Goal: Task Accomplishment & Management: Manage account settings

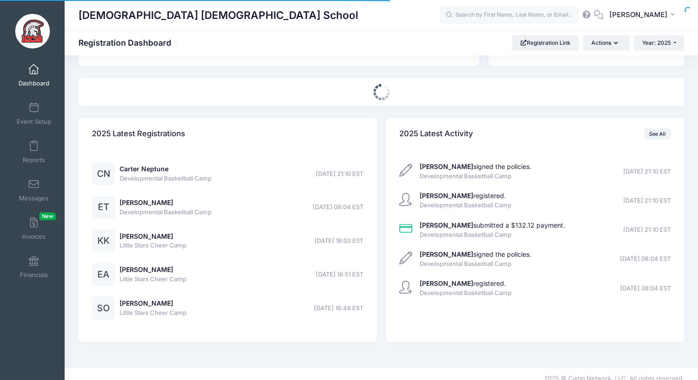
select select
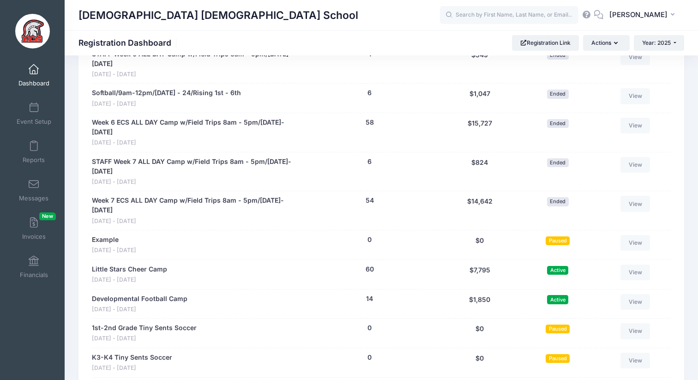
scroll to position [1836, 0]
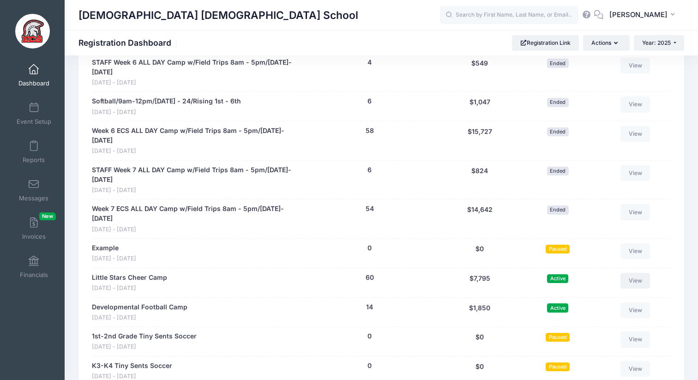
click at [643, 273] on link "View" at bounding box center [636, 281] width 30 height 16
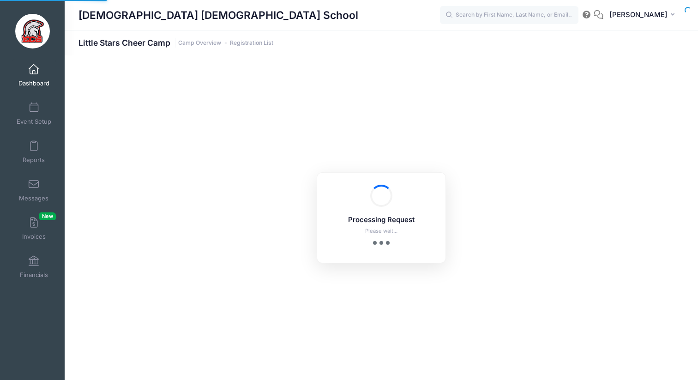
select select "10"
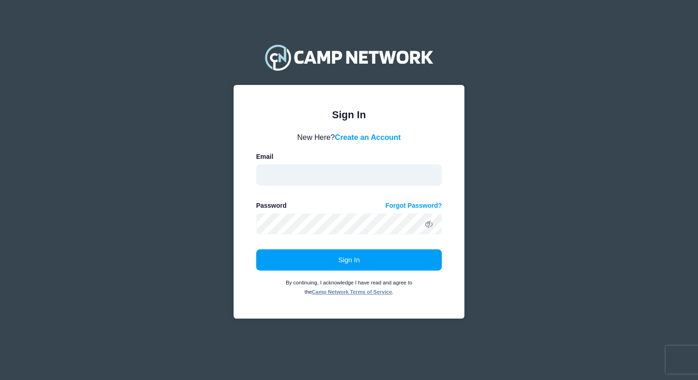
click at [342, 181] on input "email" at bounding box center [349, 174] width 186 height 21
type input "[EMAIL_ADDRESS][DOMAIN_NAME]"
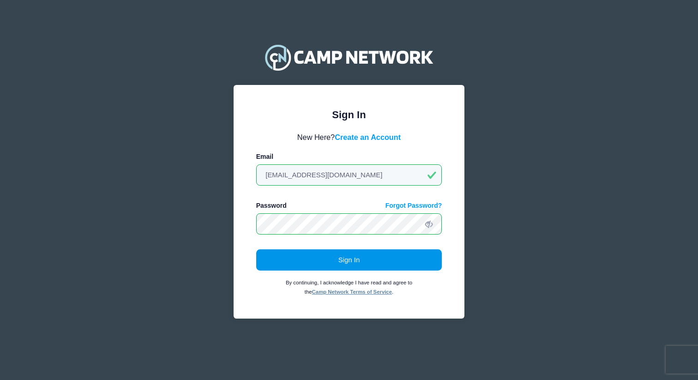
click at [337, 263] on button "Sign In" at bounding box center [349, 259] width 186 height 21
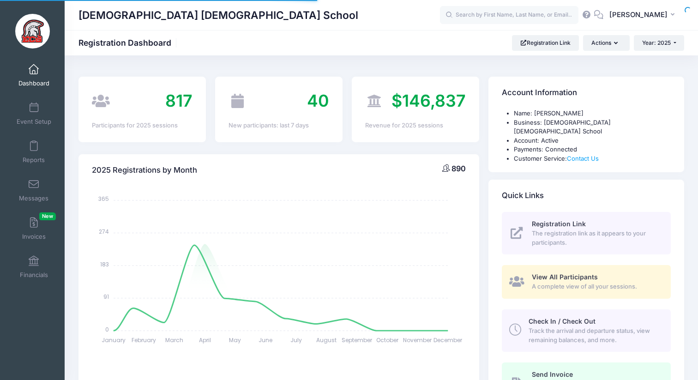
select select
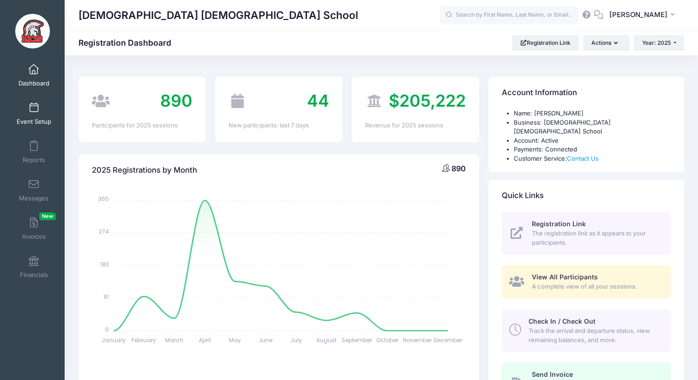
click at [34, 108] on span at bounding box center [34, 108] width 0 height 10
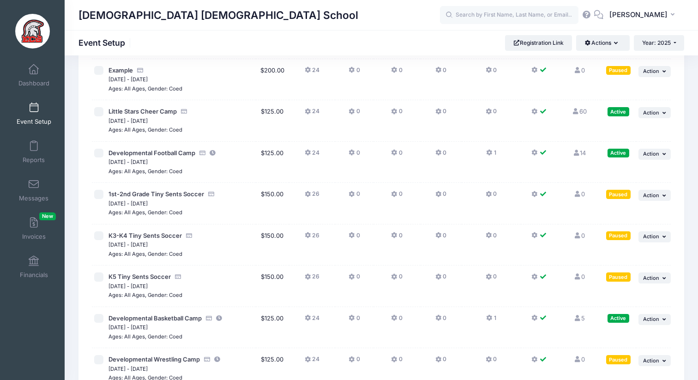
scroll to position [2174, 0]
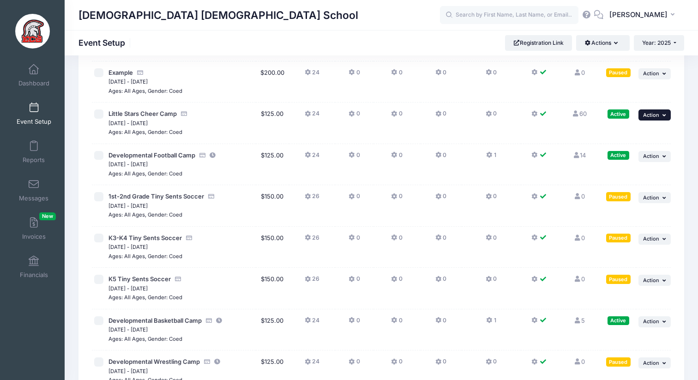
drag, startPoint x: 652, startPoint y: 115, endPoint x: 632, endPoint y: 112, distance: 20.0
click at [652, 115] on span "Action" at bounding box center [651, 115] width 16 height 6
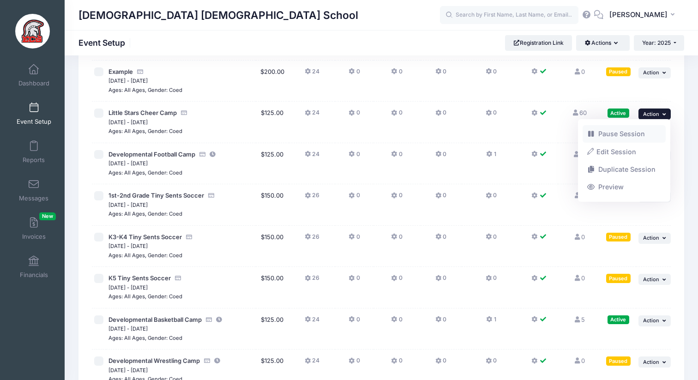
scroll to position [2175, 0]
click at [623, 132] on link "Pause Session" at bounding box center [625, 134] width 84 height 18
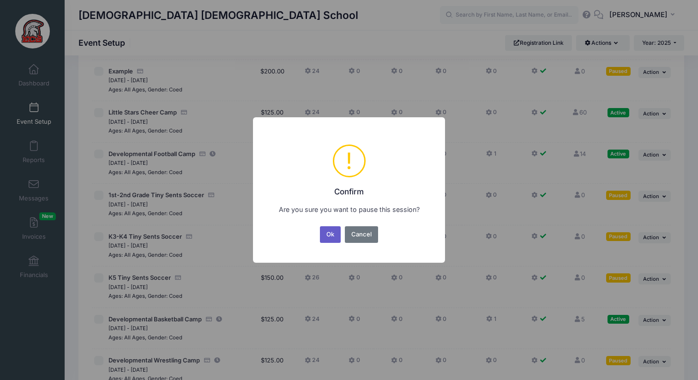
click at [329, 237] on button "Ok" at bounding box center [330, 234] width 21 height 17
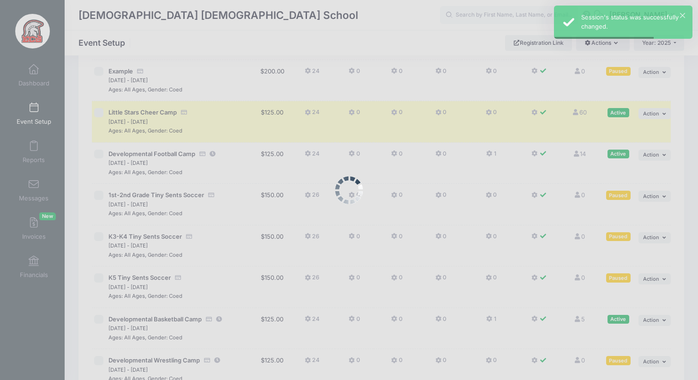
scroll to position [2176, 0]
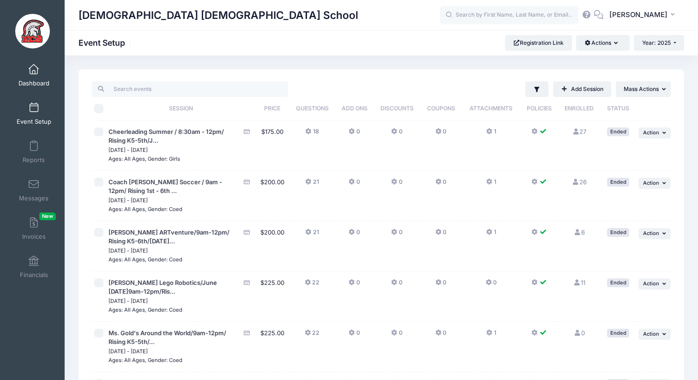
click at [38, 78] on link "Dashboard" at bounding box center [34, 75] width 44 height 32
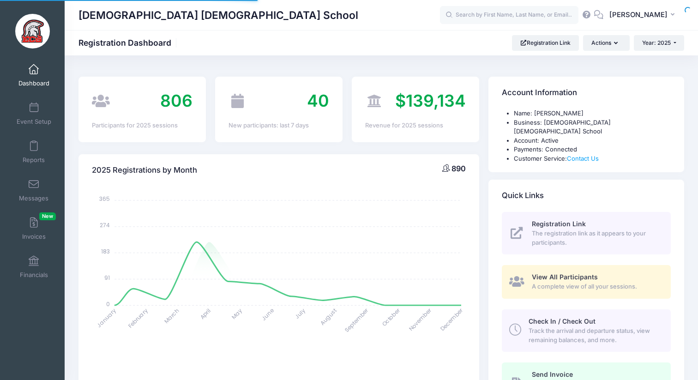
select select
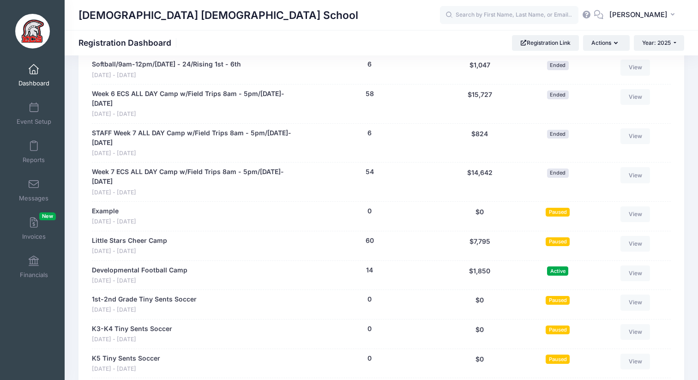
scroll to position [1849, 0]
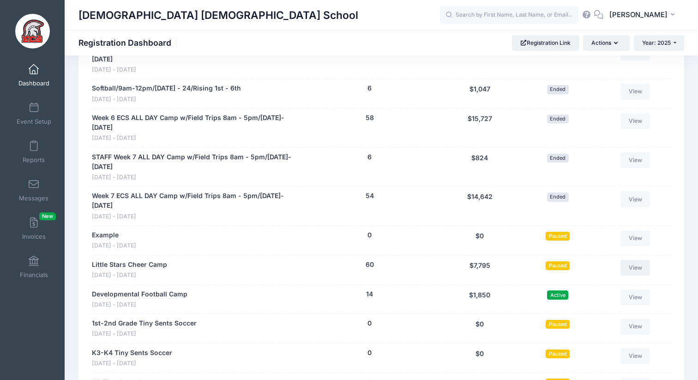
click at [630, 260] on link "View" at bounding box center [636, 268] width 30 height 16
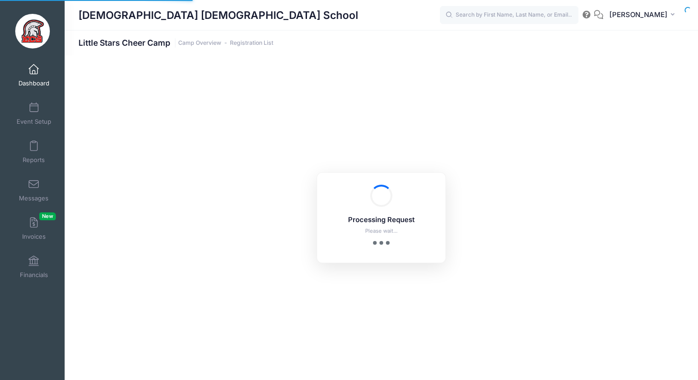
select select "10"
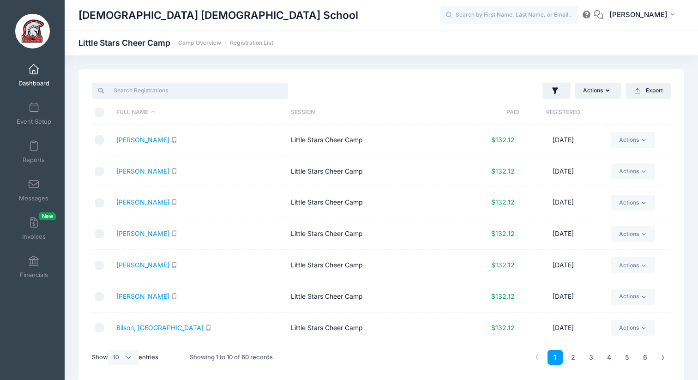
click at [130, 94] on input "search" at bounding box center [190, 91] width 196 height 16
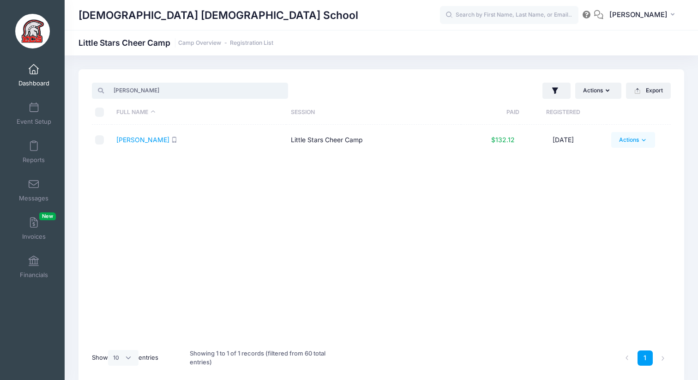
type input "kern"
click at [628, 142] on link "Actions" at bounding box center [634, 140] width 44 height 16
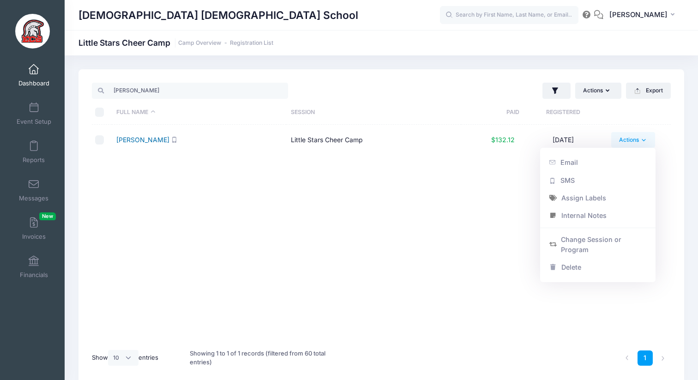
click at [137, 138] on link "Kern, Kaija" at bounding box center [142, 140] width 53 height 8
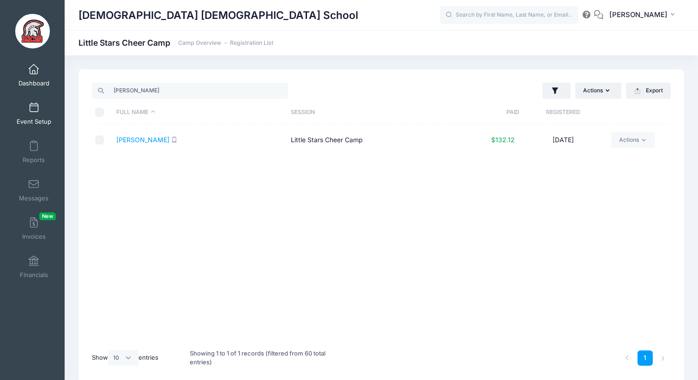
click at [22, 118] on span "Event Setup" at bounding box center [34, 122] width 35 height 8
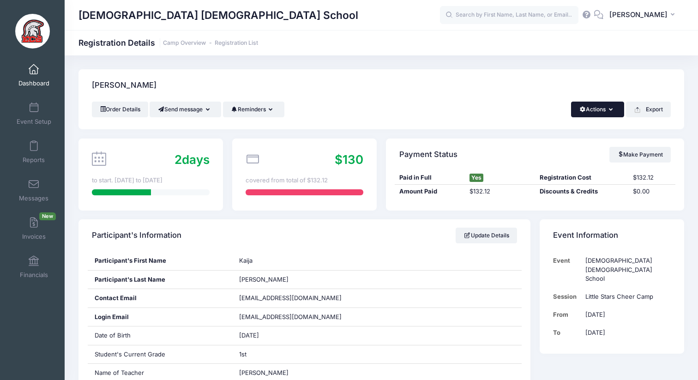
click at [600, 115] on button "Actions" at bounding box center [597, 110] width 53 height 16
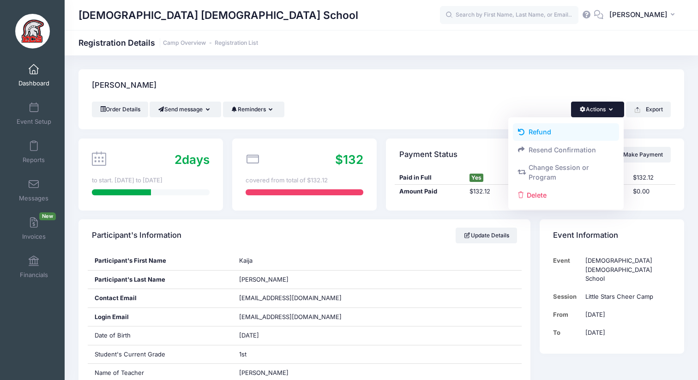
click at [549, 132] on link "Refund" at bounding box center [566, 132] width 107 height 18
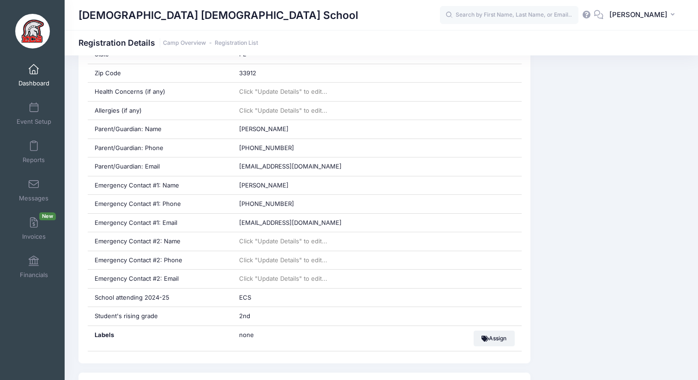
scroll to position [706, 0]
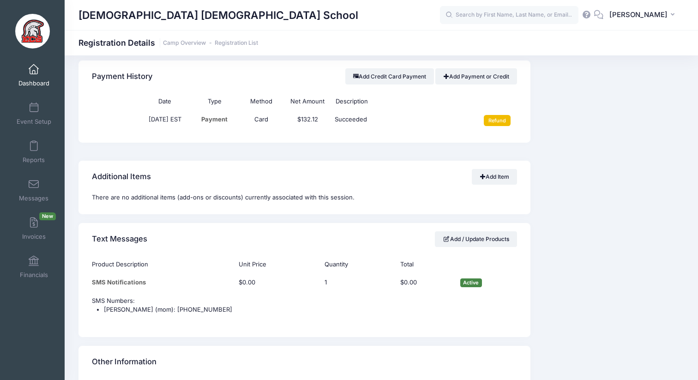
click at [494, 122] on input "Refund" at bounding box center [497, 120] width 27 height 11
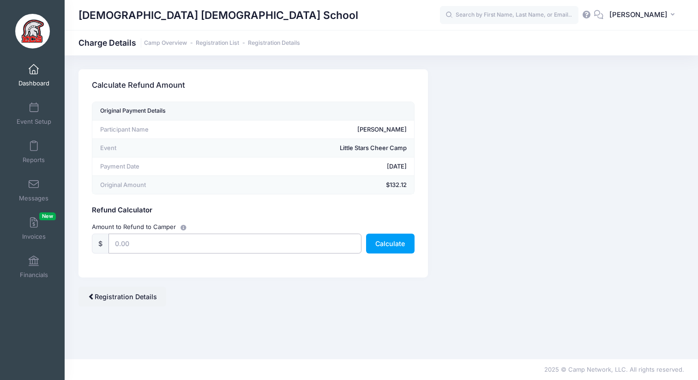
click at [196, 243] on input "text" at bounding box center [235, 244] width 253 height 20
type input "132.12"
click at [381, 242] on button "Calculate" at bounding box center [390, 244] width 49 height 20
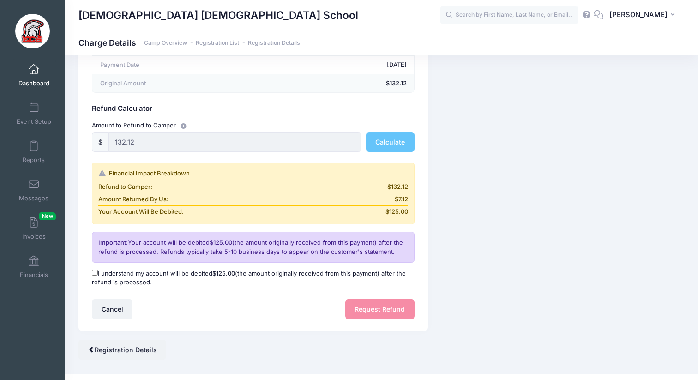
scroll to position [116, 0]
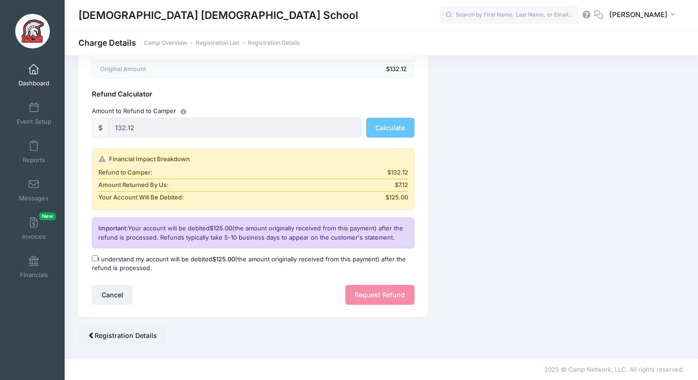
click at [203, 258] on label "I understand my account will be debited $125.00 (the amount originally received…" at bounding box center [253, 264] width 323 height 18
click at [98, 258] on input "I understand my account will be debited $125.00 (the amount originally received…" at bounding box center [95, 258] width 6 height 6
checkbox input "true"
click at [364, 297] on button "Request Refund" at bounding box center [380, 295] width 69 height 20
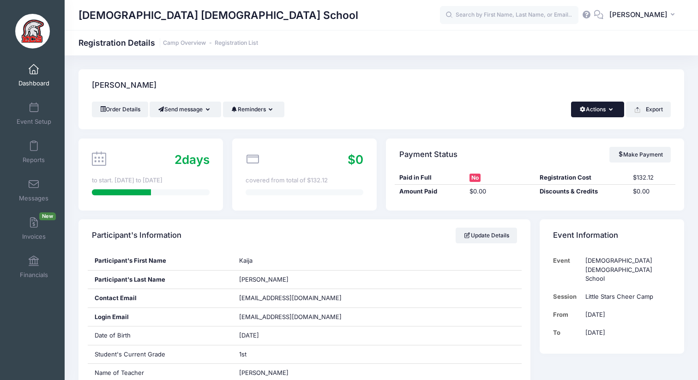
click at [609, 110] on icon "button" at bounding box center [612, 110] width 7 height 0
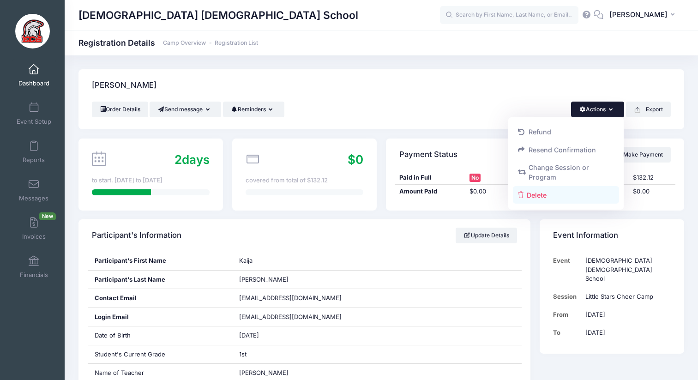
click at [552, 195] on link "Delete" at bounding box center [566, 195] width 107 height 18
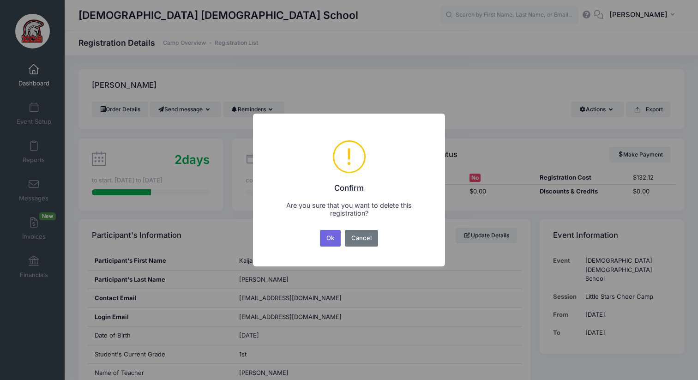
click at [323, 242] on button "Ok" at bounding box center [330, 238] width 21 height 17
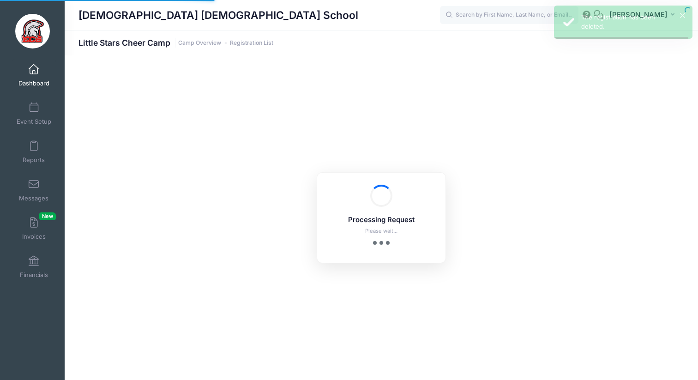
select select "10"
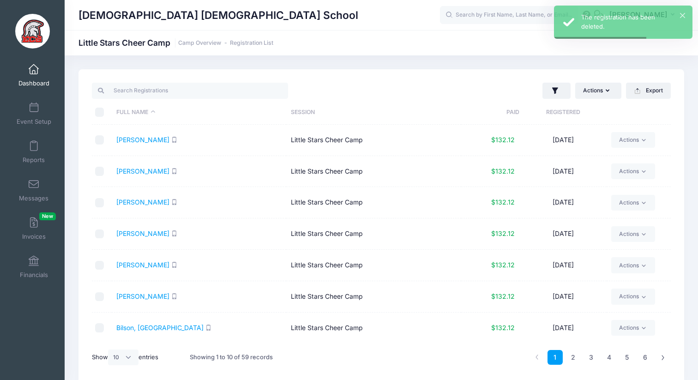
click at [30, 77] on link "Dashboard" at bounding box center [34, 75] width 44 height 32
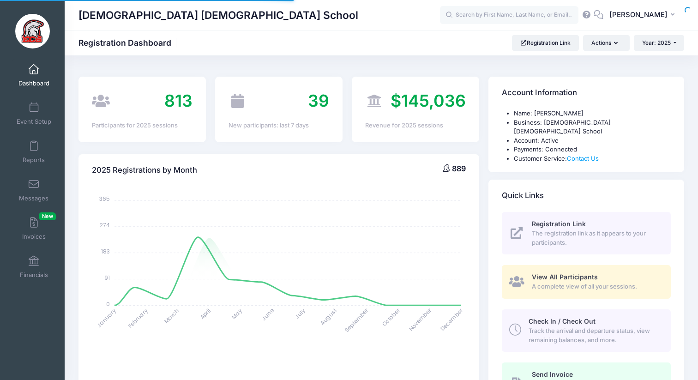
select select
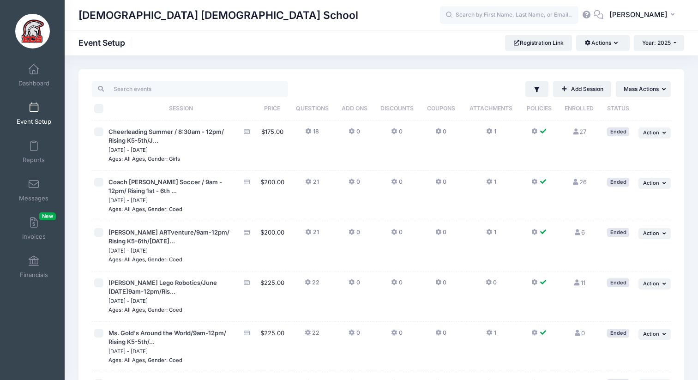
click at [33, 113] on link "Event Setup" at bounding box center [34, 113] width 44 height 32
